Goal: Transaction & Acquisition: Purchase product/service

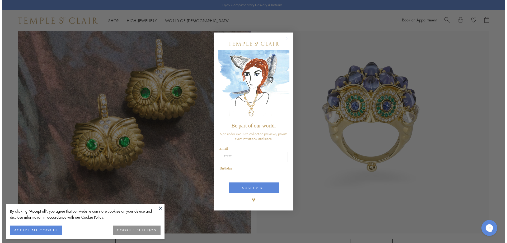
scroll to position [556, 0]
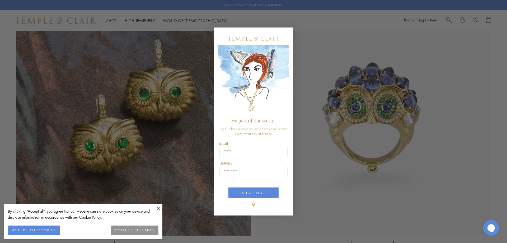
click at [287, 34] on circle "Close dialog" at bounding box center [287, 33] width 6 height 6
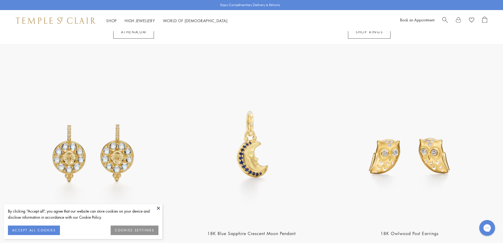
scroll to position [766, 0]
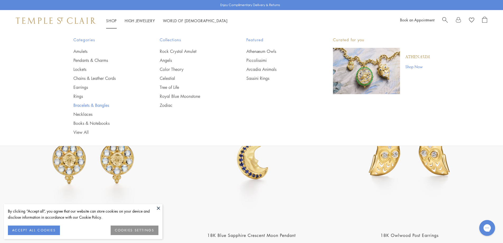
click at [91, 106] on link "Bracelets & Bangles" at bounding box center [105, 105] width 65 height 6
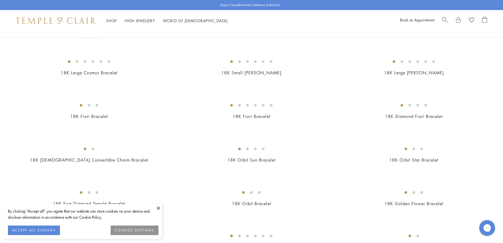
scroll to position [79, 0]
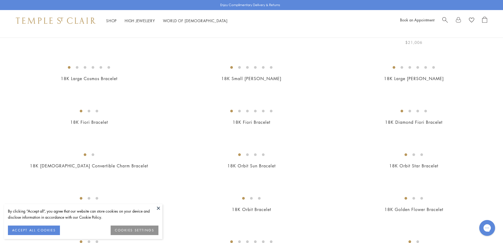
click at [0, 0] on img at bounding box center [0, 0] width 0 height 0
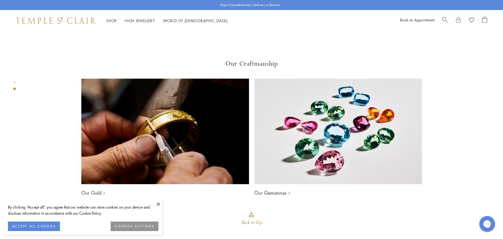
scroll to position [374, 0]
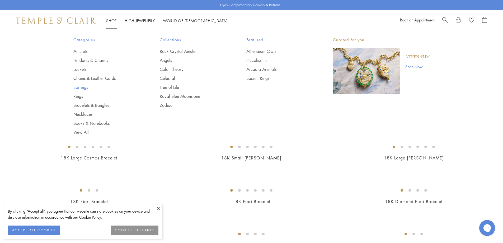
click at [81, 90] on link "Earrings" at bounding box center [105, 87] width 65 height 6
